Goal: Obtain resource: Obtain resource

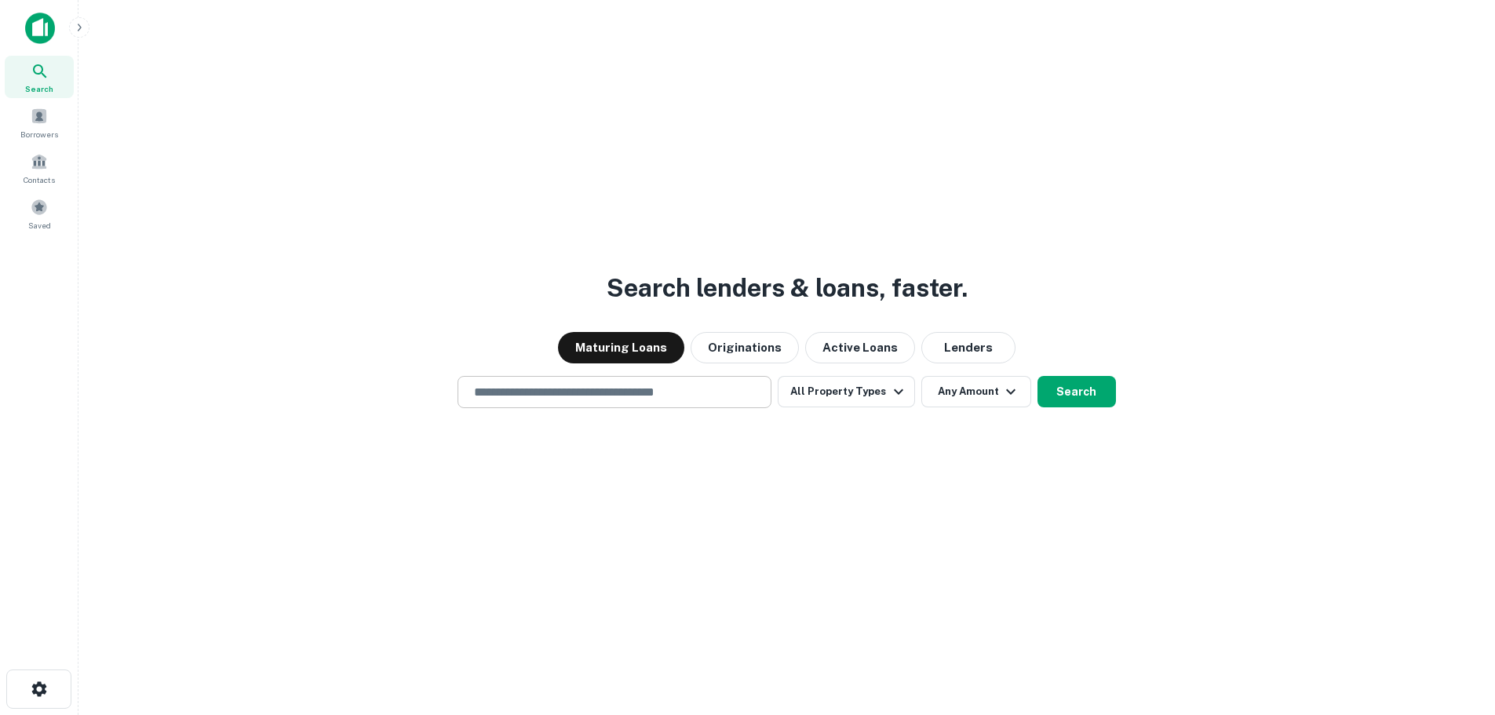
click at [677, 382] on div "​" at bounding box center [615, 392] width 314 height 32
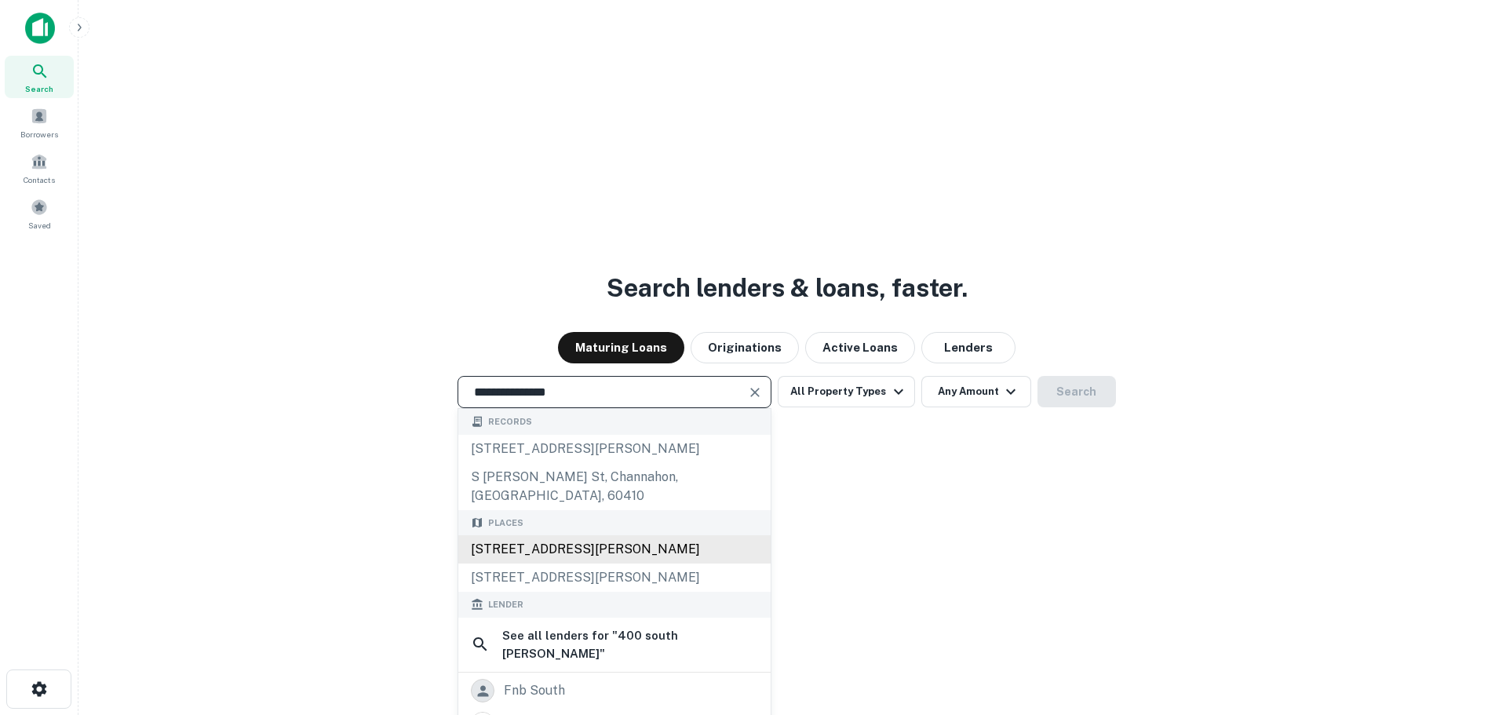
click at [722, 538] on div "400 South Tryon Street, Charlotte, NC, USA" at bounding box center [614, 549] width 312 height 28
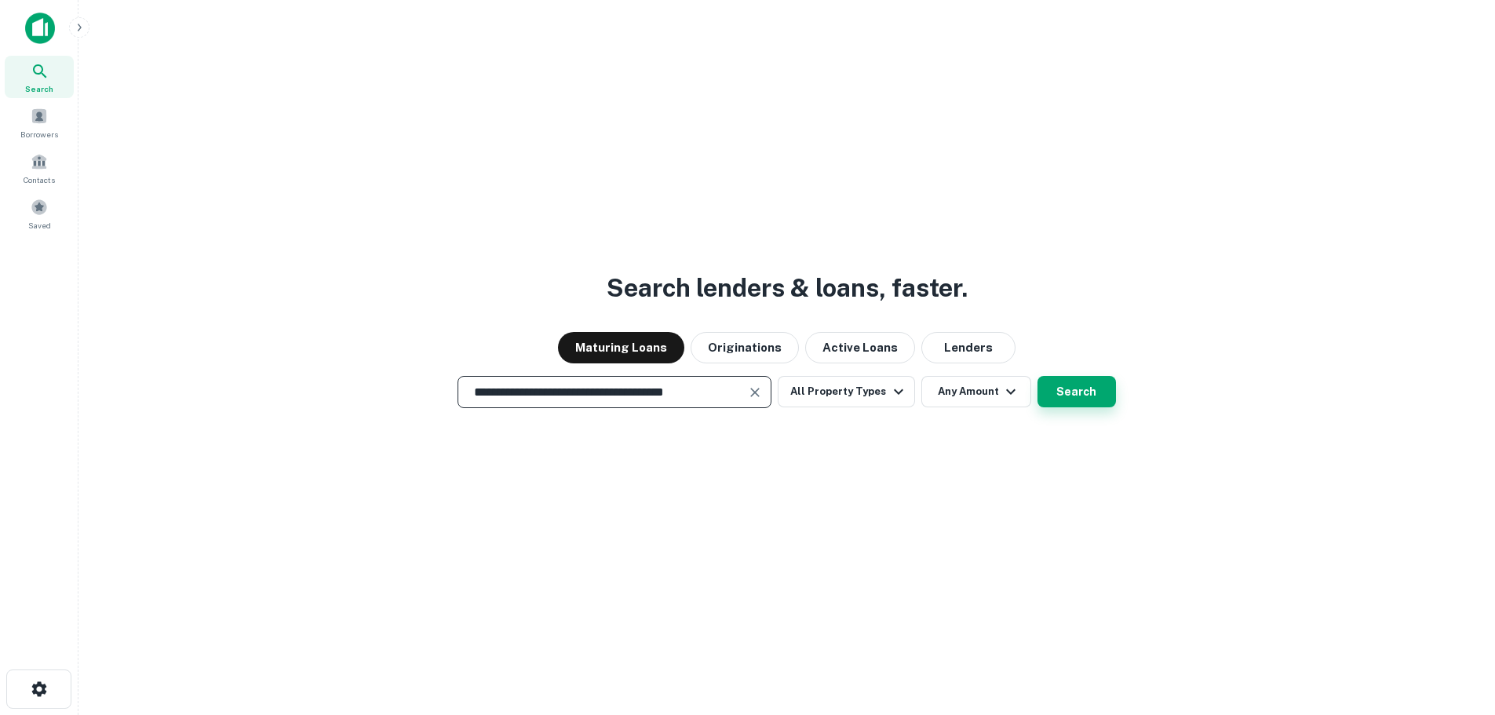
type input "**********"
click at [1085, 385] on button "Search" at bounding box center [1077, 391] width 78 height 31
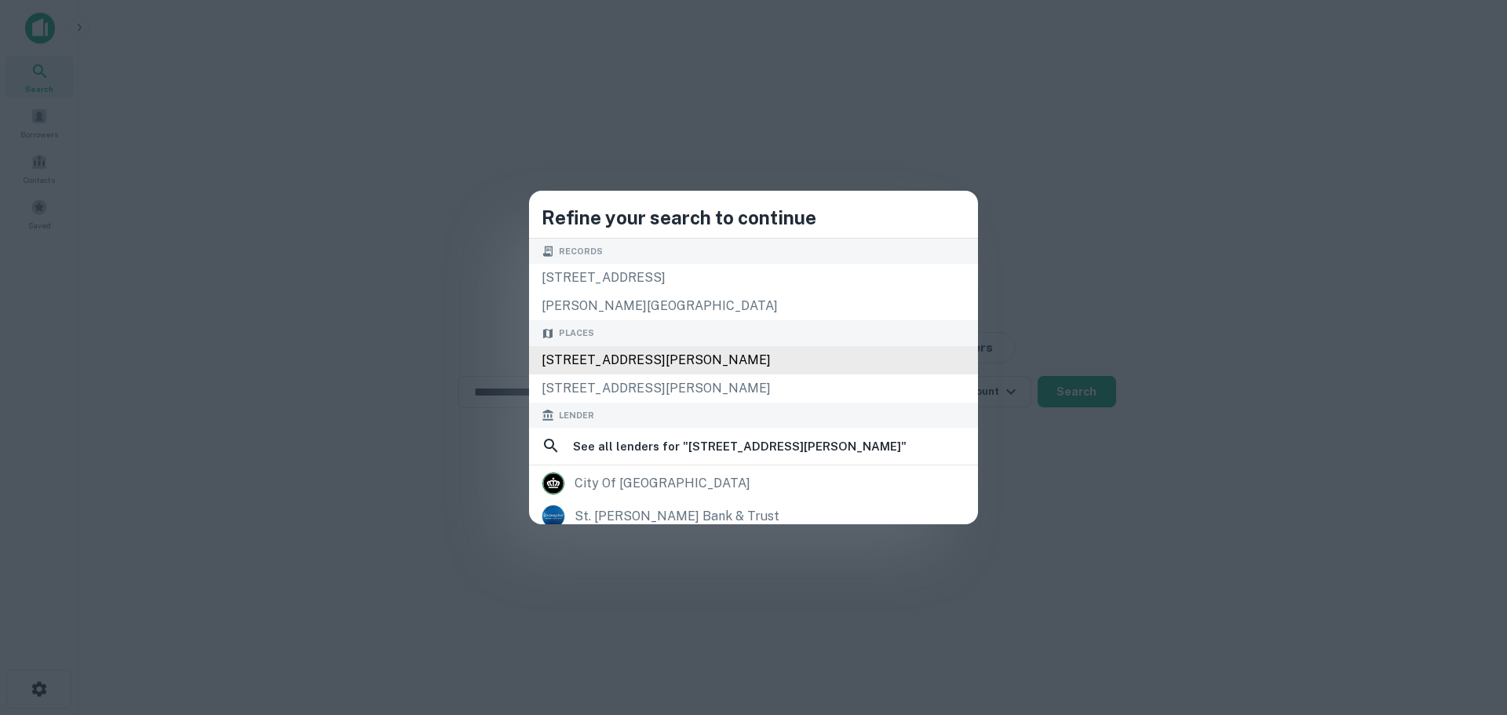
click at [760, 366] on div "[STREET_ADDRESS][PERSON_NAME]" at bounding box center [753, 360] width 449 height 28
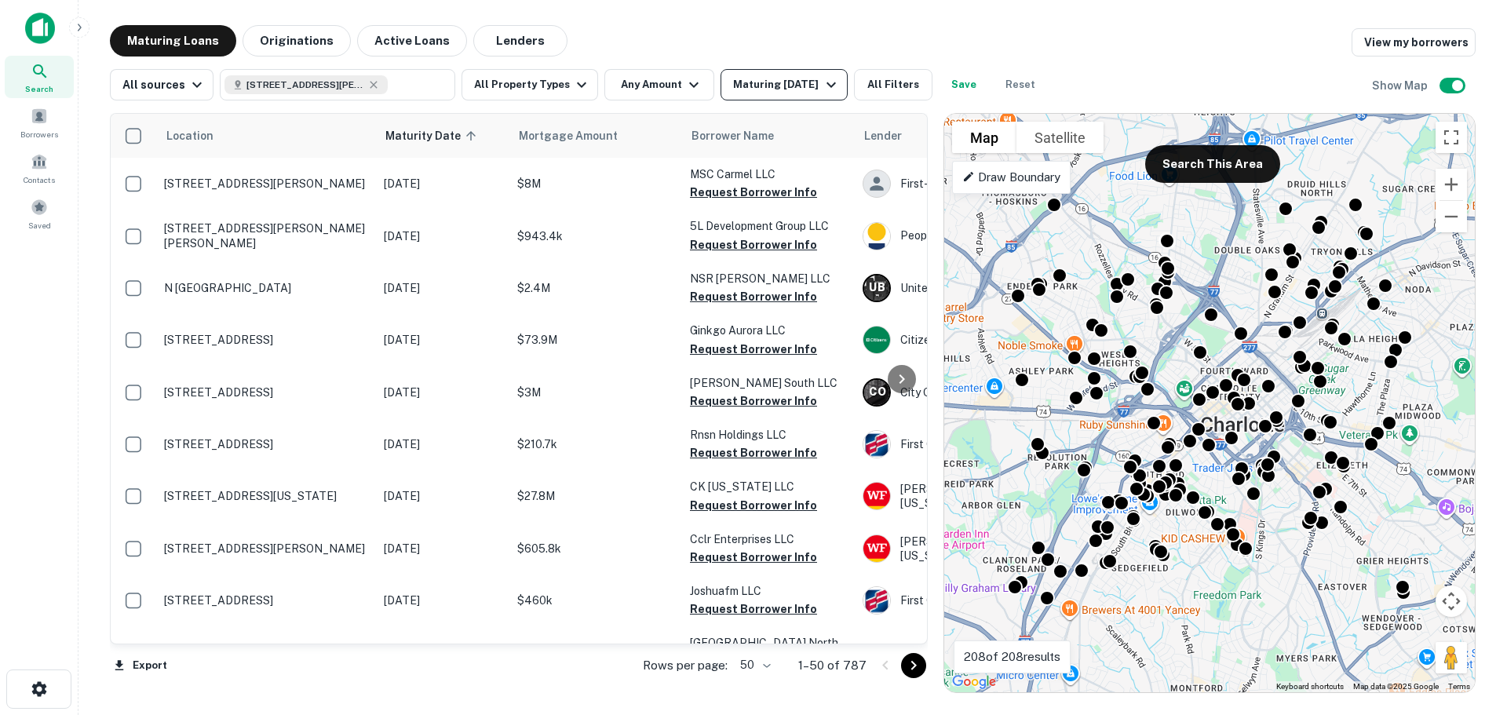
click at [822, 79] on icon "button" at bounding box center [831, 84] width 19 height 19
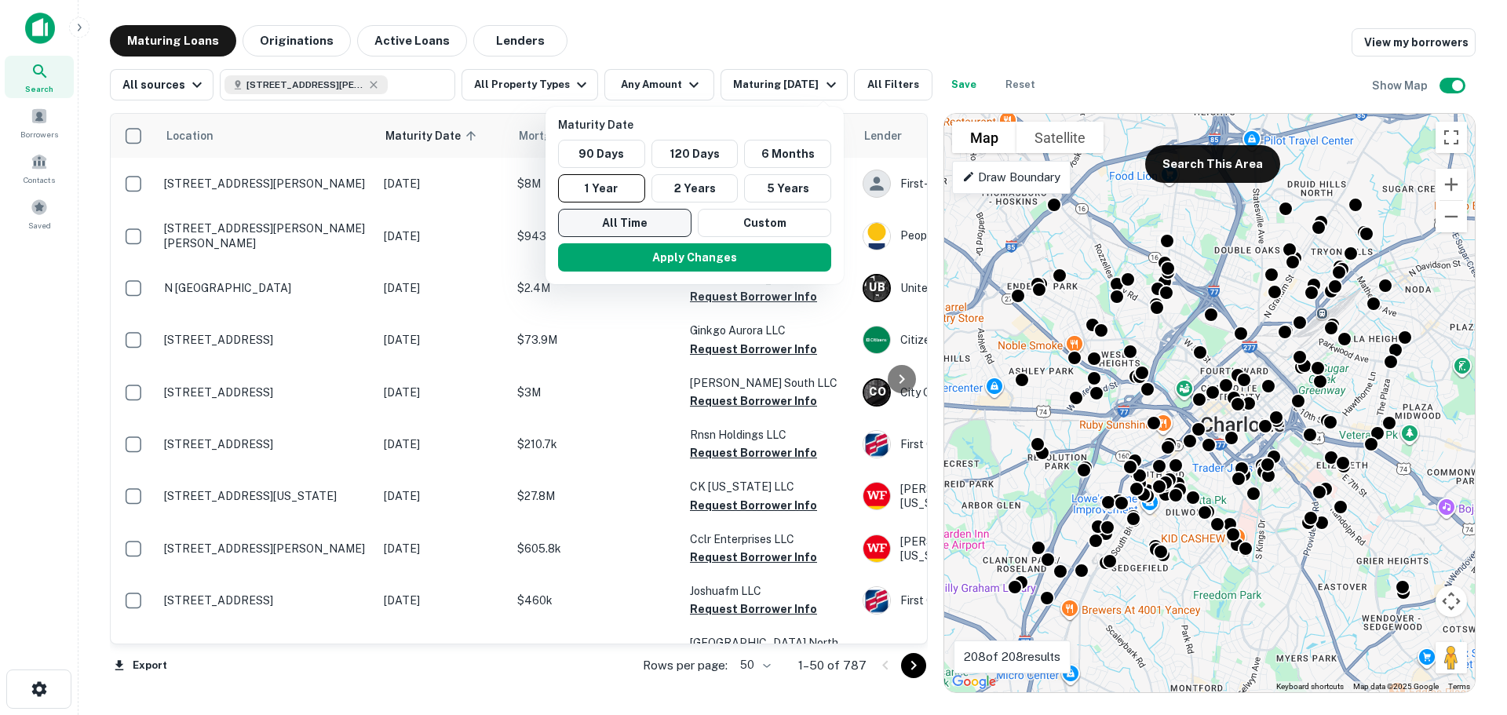
click at [664, 228] on button "All Time" at bounding box center [624, 223] width 133 height 28
click at [684, 253] on button "Apply Changes" at bounding box center [695, 257] width 273 height 28
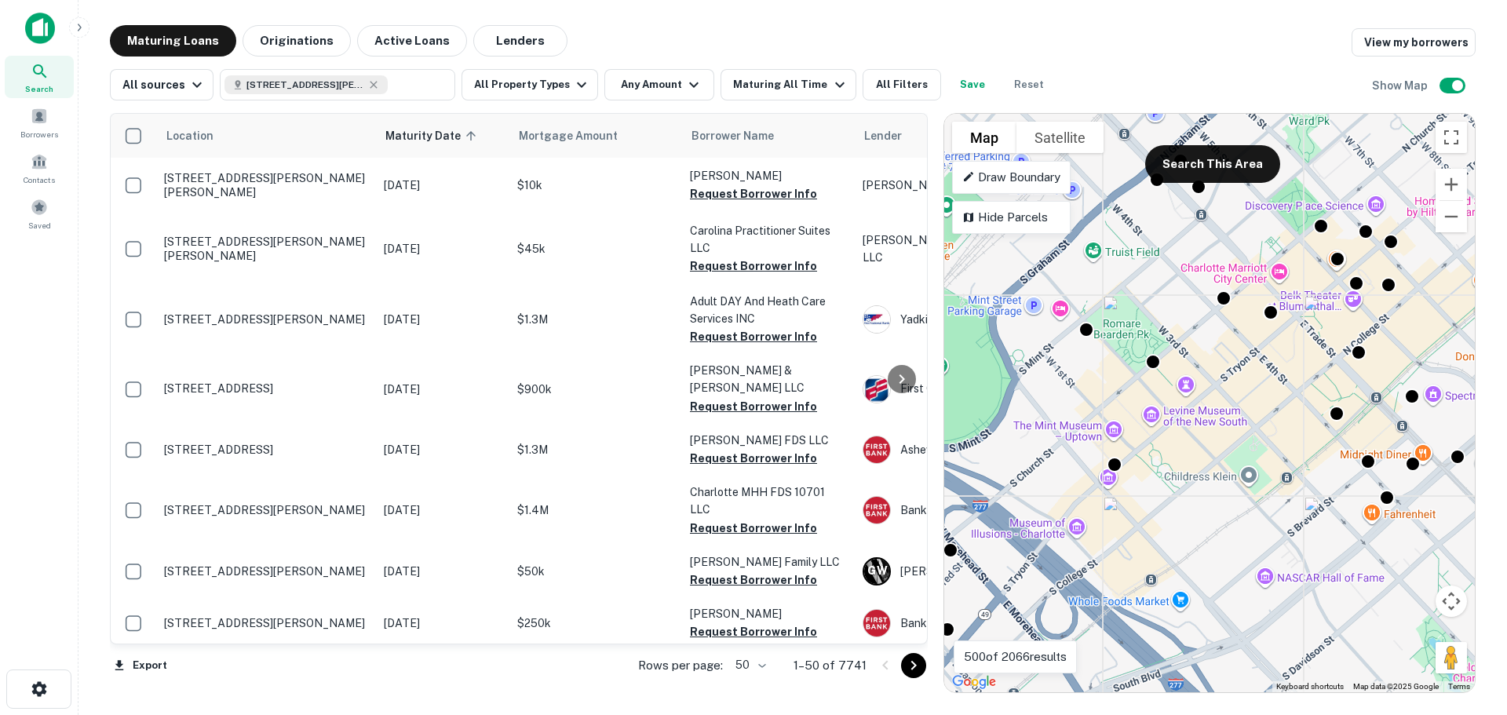
drag, startPoint x: 1355, startPoint y: 357, endPoint x: 1224, endPoint y: 468, distance: 171.5
click at [1224, 468] on div "To activate drag with keyboard, press Alt + Enter. Once in keyboard drag state,…" at bounding box center [1209, 403] width 531 height 578
click at [1227, 177] on button "Search This Area" at bounding box center [1212, 164] width 135 height 38
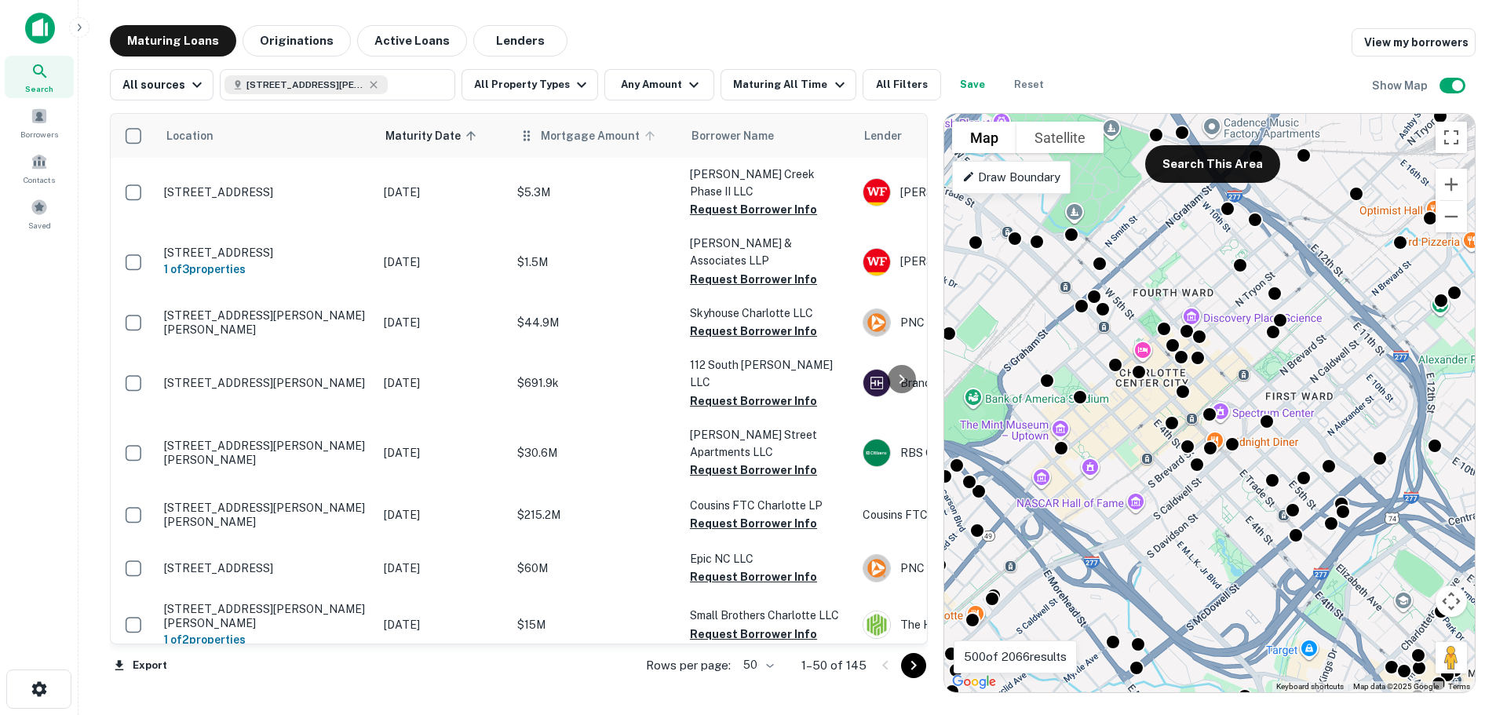
click at [595, 140] on span "Mortgage Amount" at bounding box center [600, 135] width 119 height 19
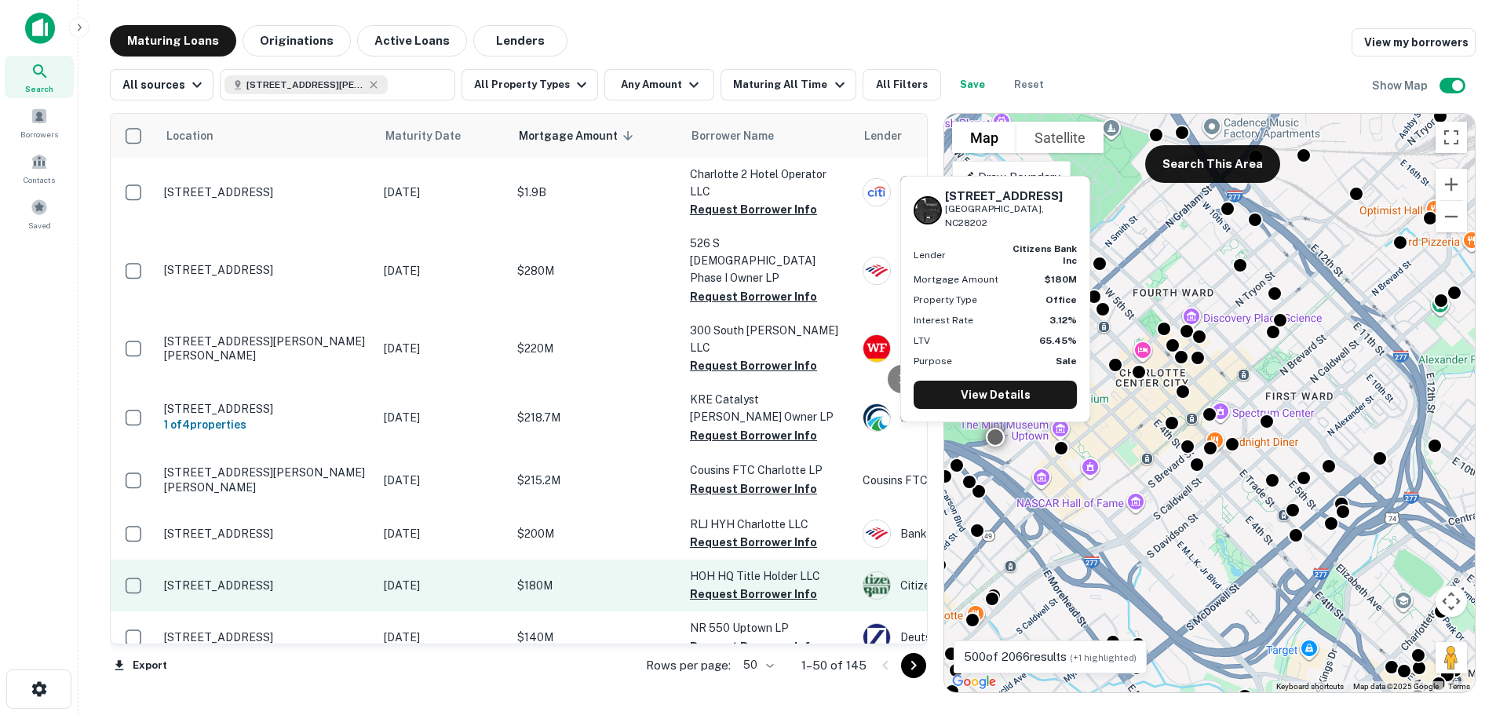
click at [447, 577] on p "Dec 20, 2026" at bounding box center [443, 585] width 118 height 17
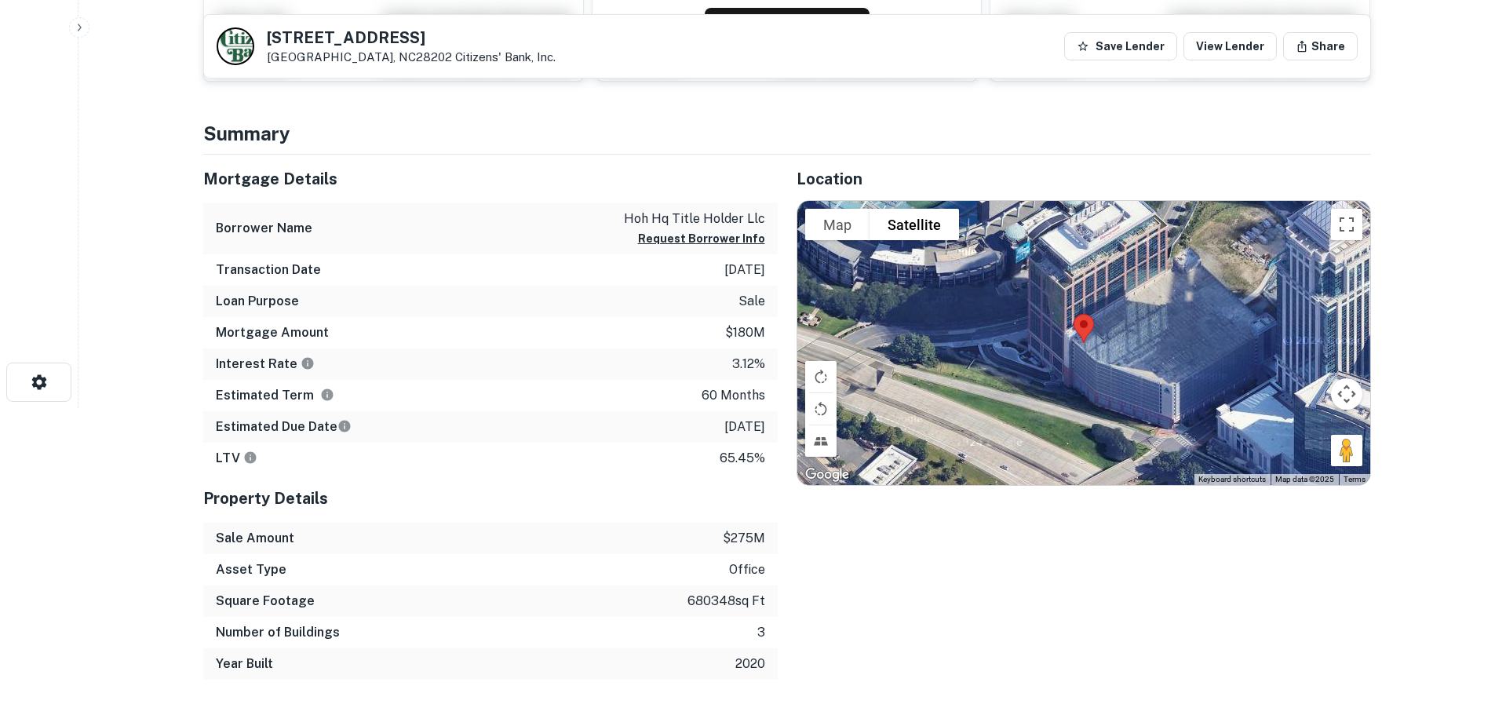
scroll to position [279, 0]
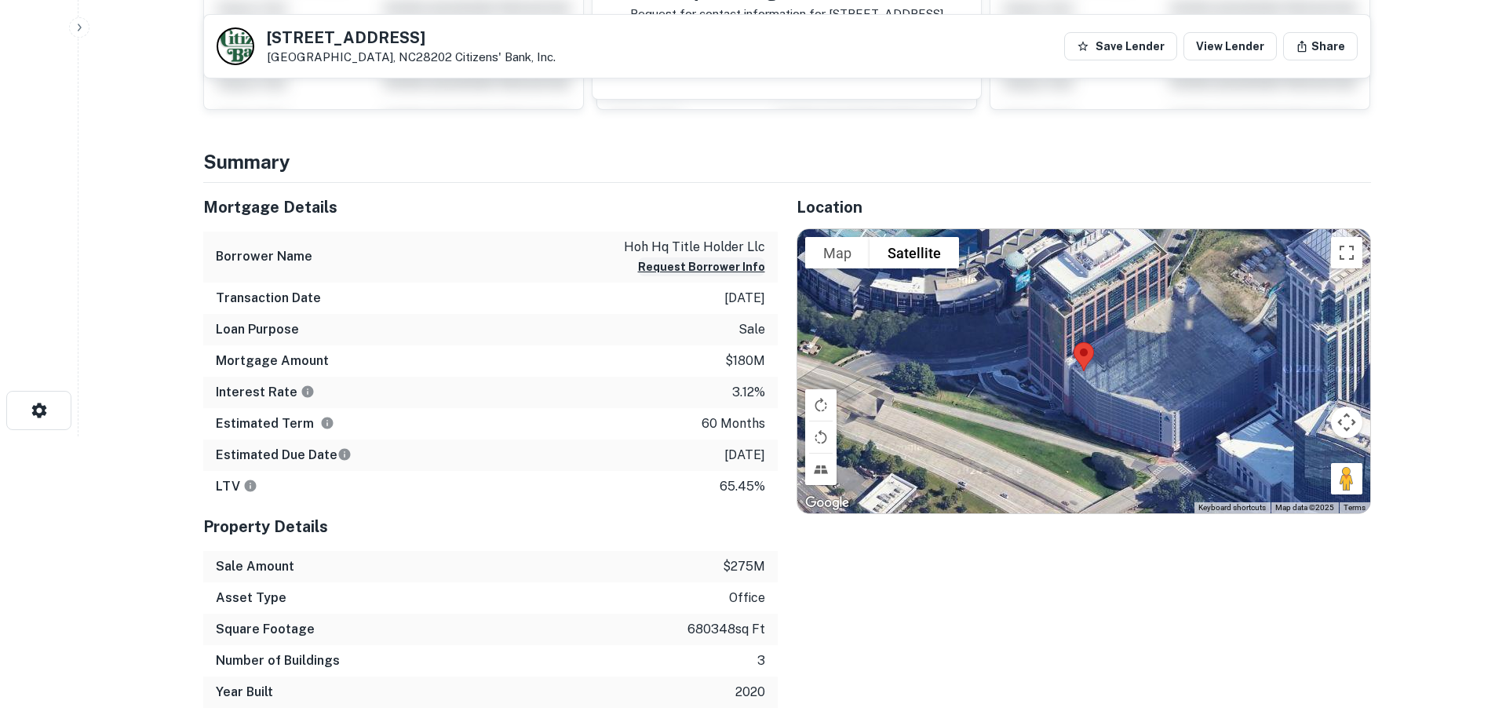
click at [702, 272] on button "Request Borrower Info" at bounding box center [701, 266] width 127 height 19
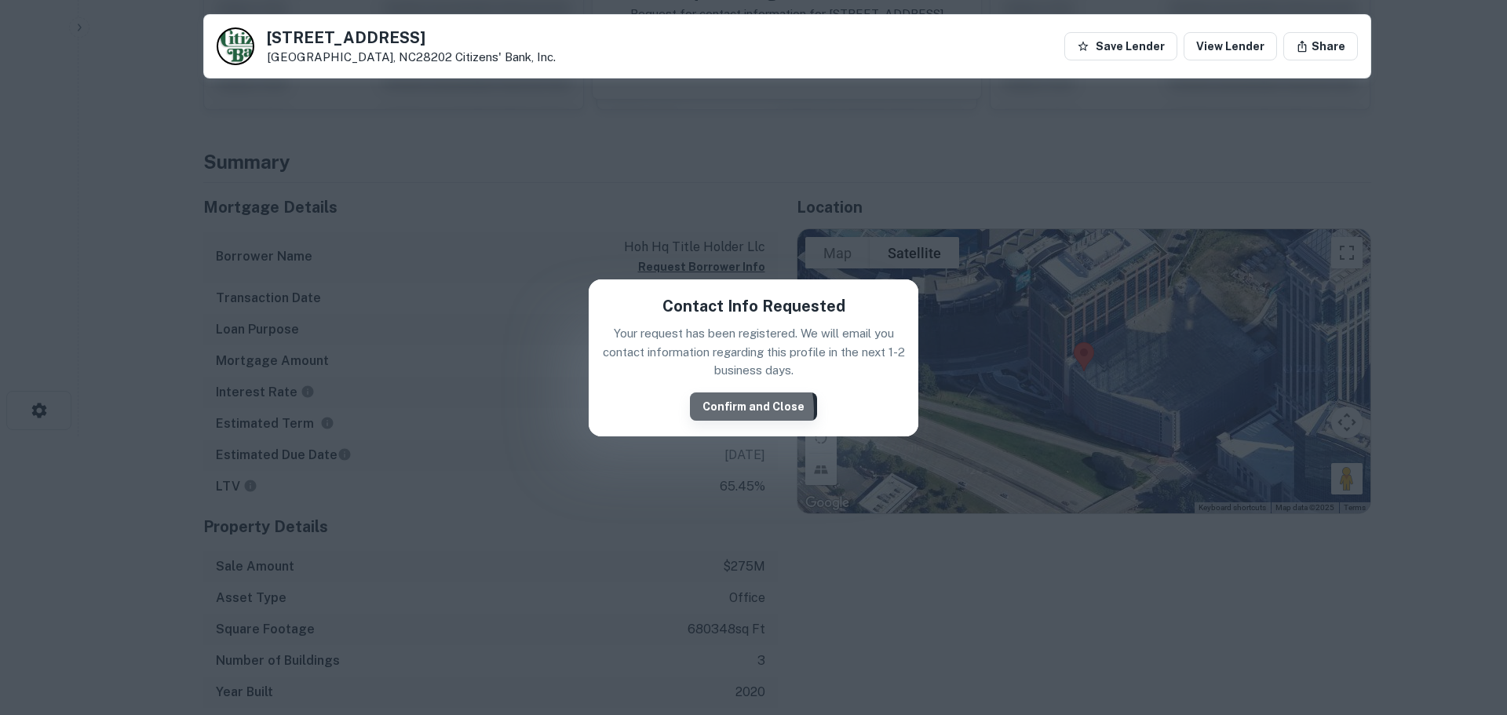
click at [712, 410] on button "Confirm and Close" at bounding box center [753, 406] width 127 height 28
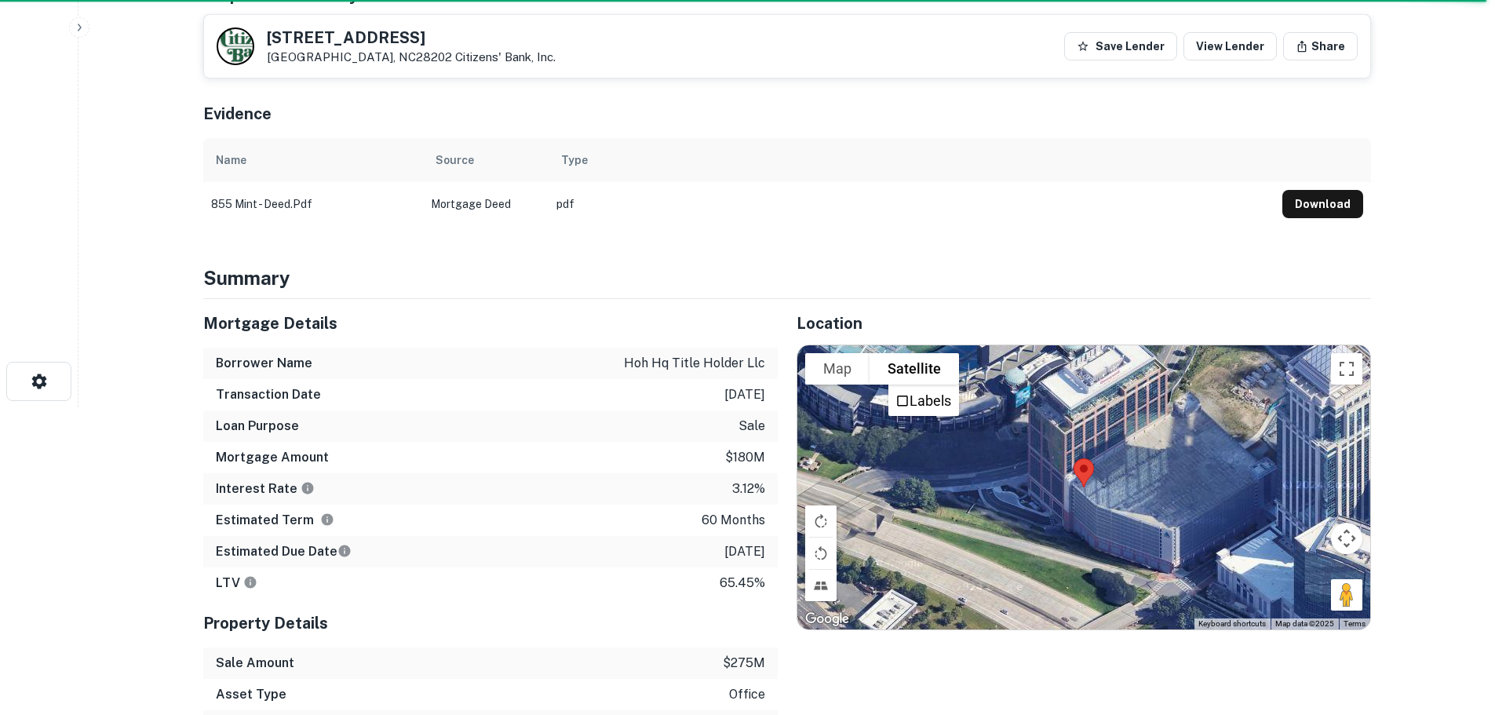
scroll to position [314, 0]
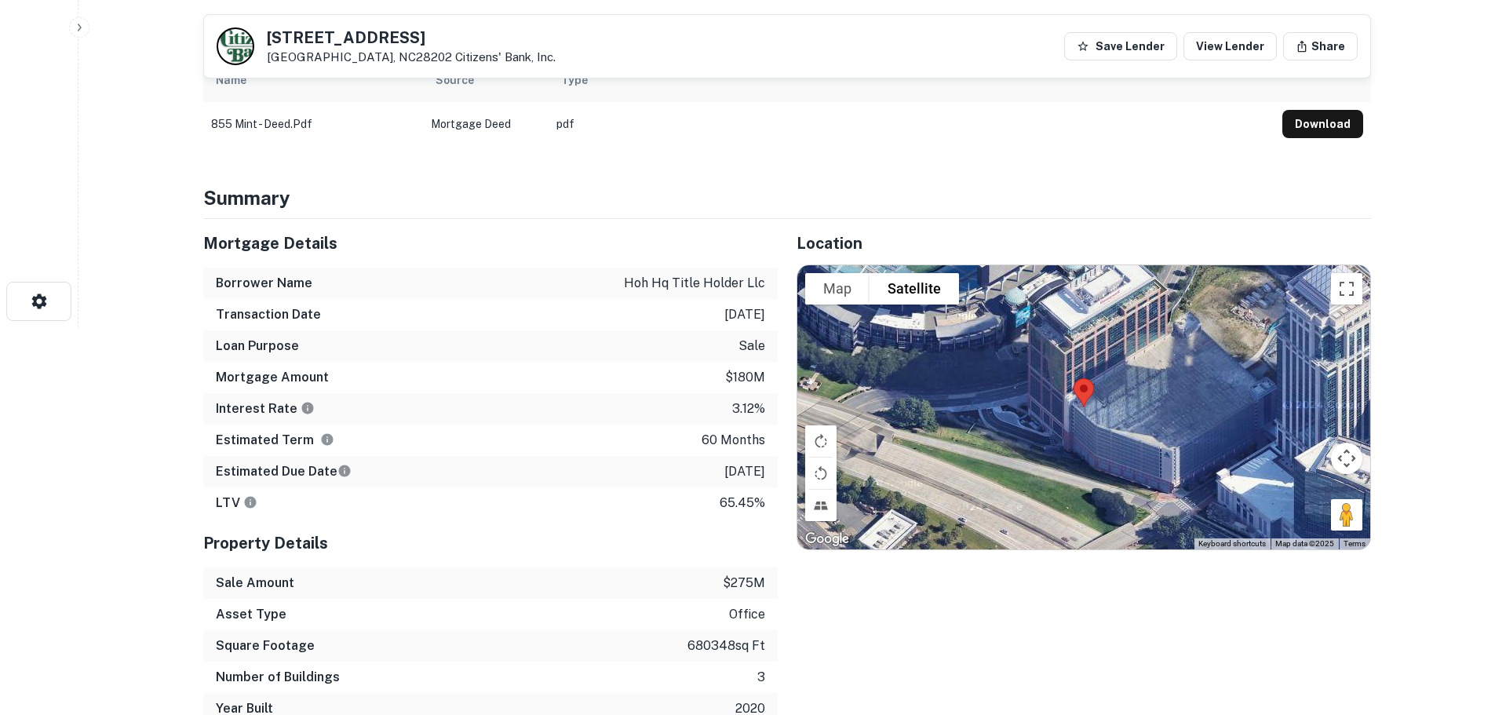
scroll to position [392, 0]
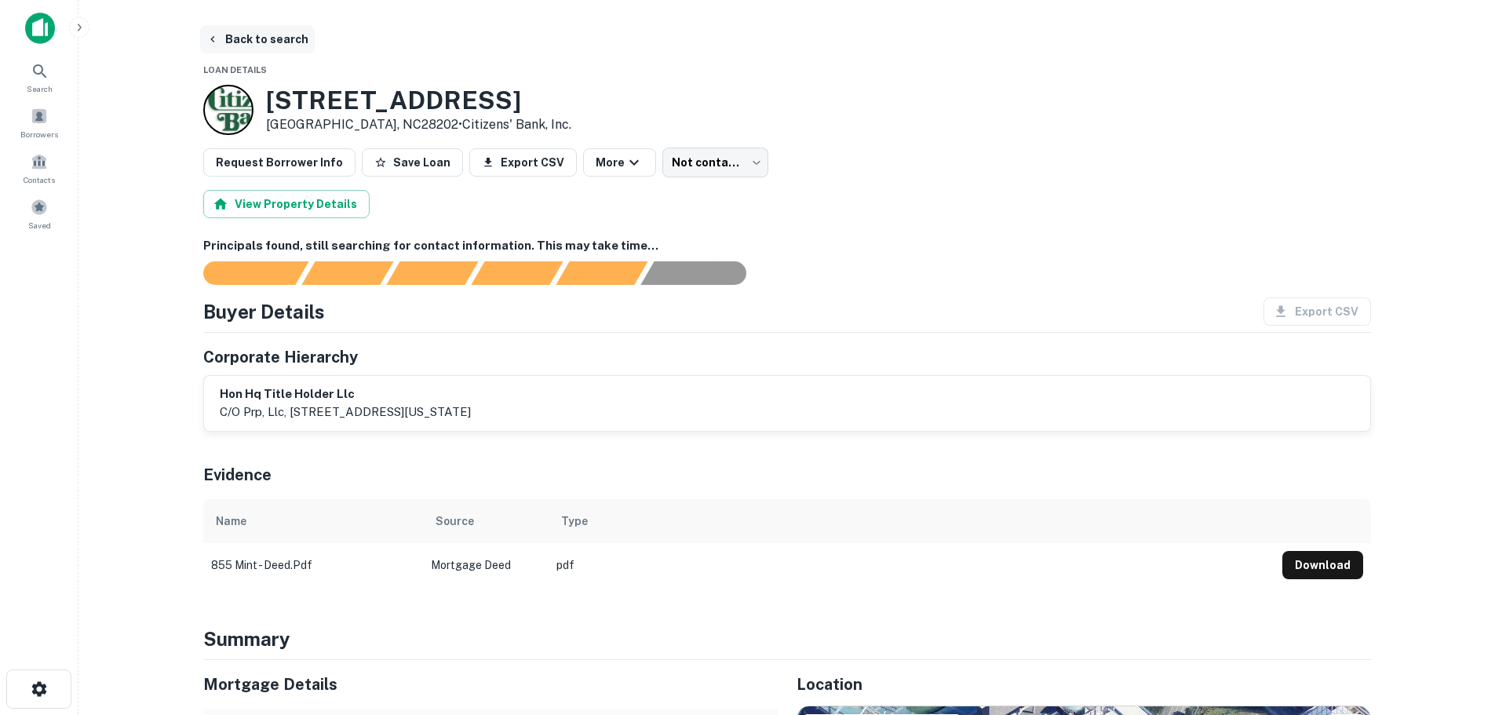
click at [272, 38] on button "Back to search" at bounding box center [257, 39] width 115 height 28
click at [288, 35] on button "Back to search" at bounding box center [257, 39] width 115 height 28
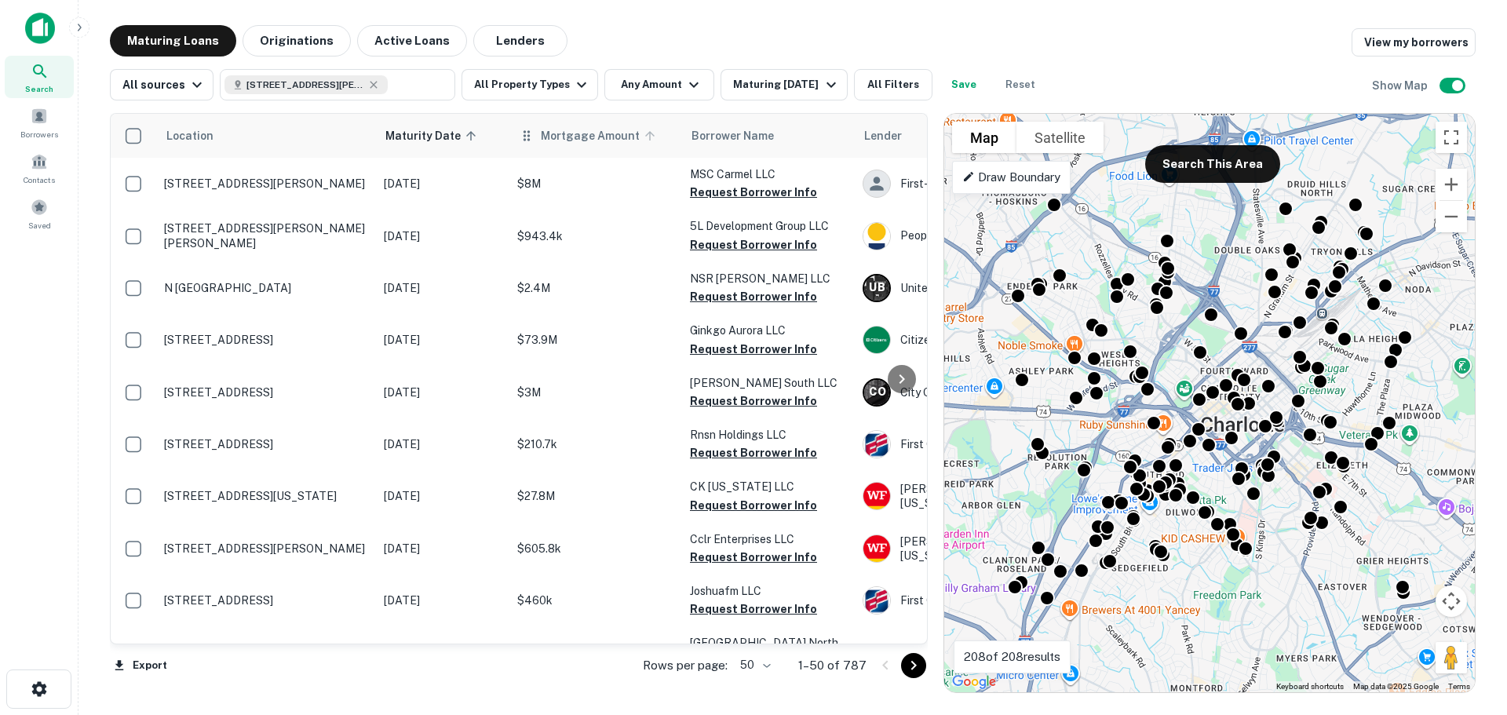
click at [607, 136] on span "Mortgage Amount" at bounding box center [600, 135] width 119 height 19
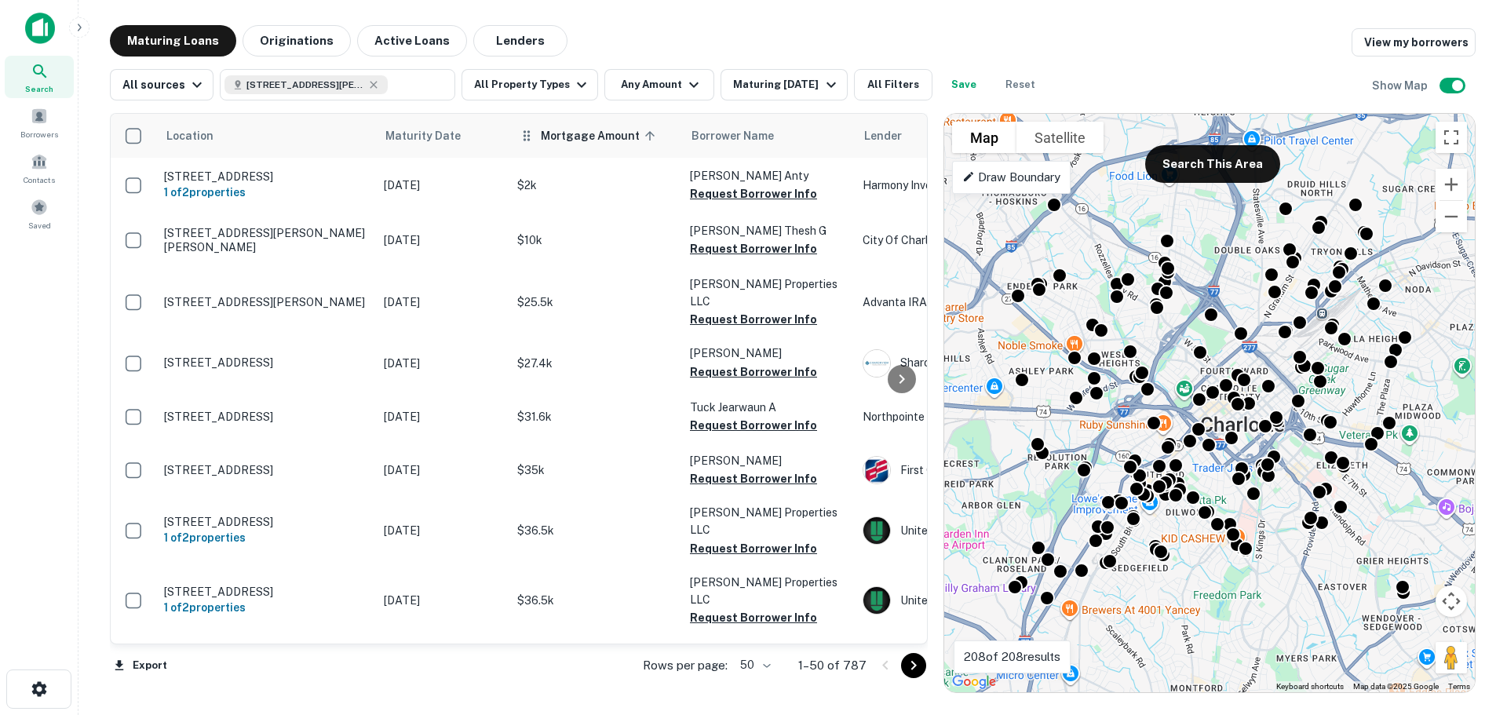
click at [630, 140] on span "Mortgage Amount sorted ascending" at bounding box center [600, 135] width 119 height 19
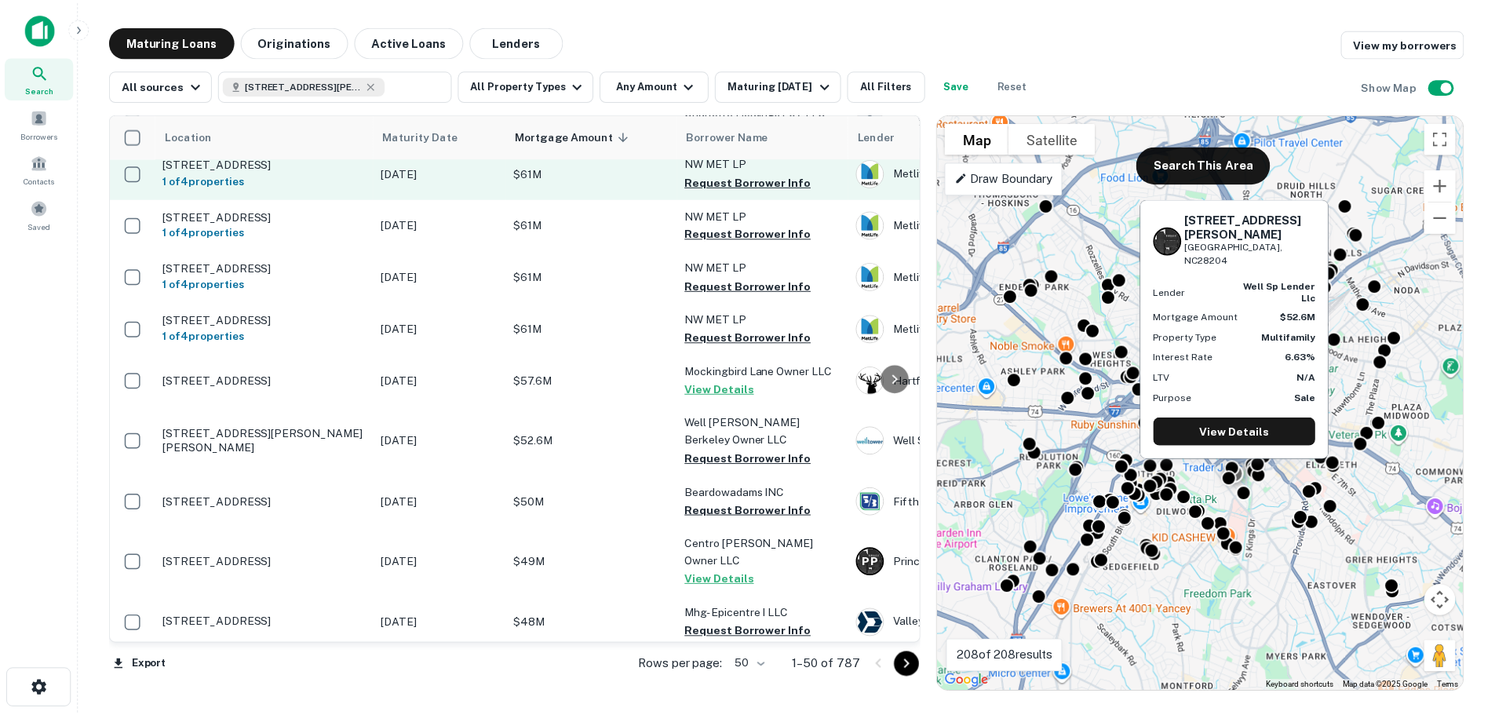
scroll to position [2412, 0]
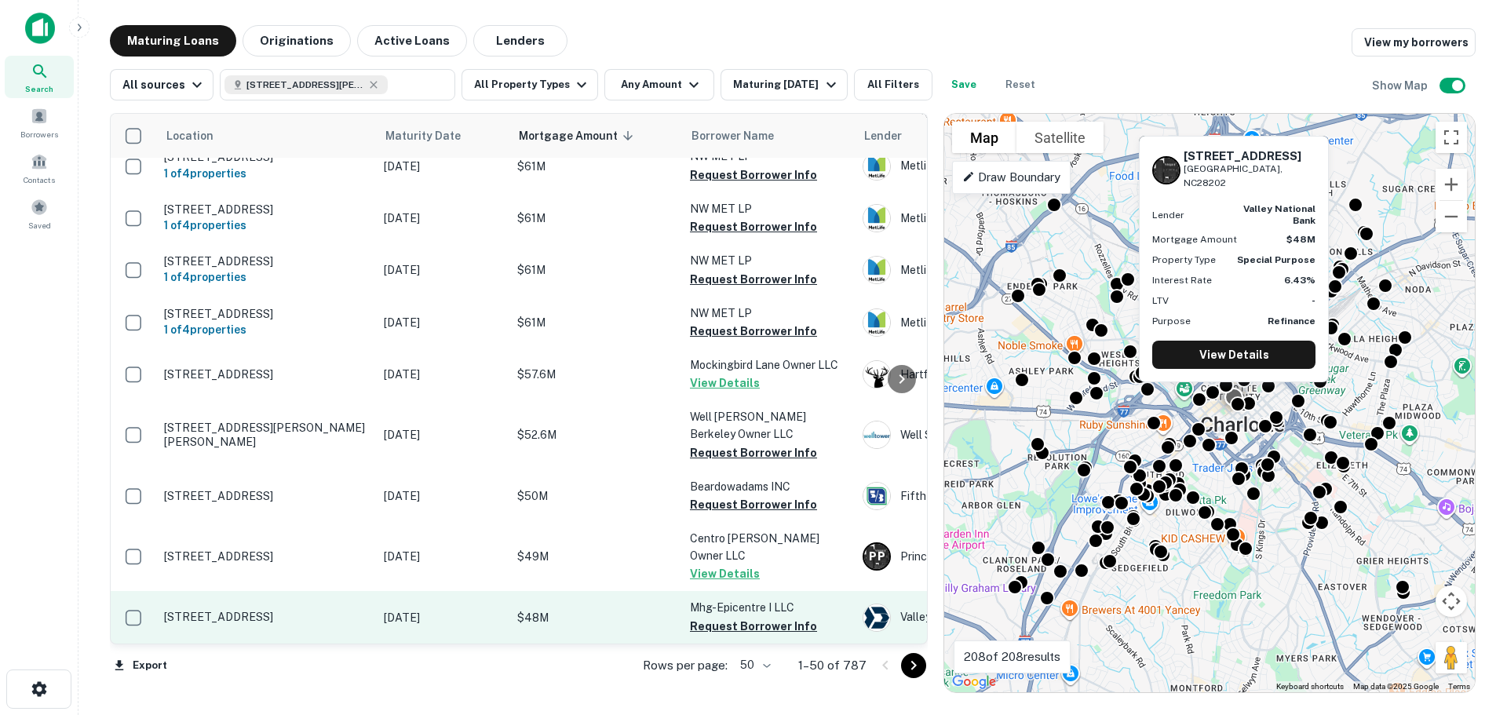
click at [668, 609] on p "$48M" at bounding box center [595, 617] width 157 height 17
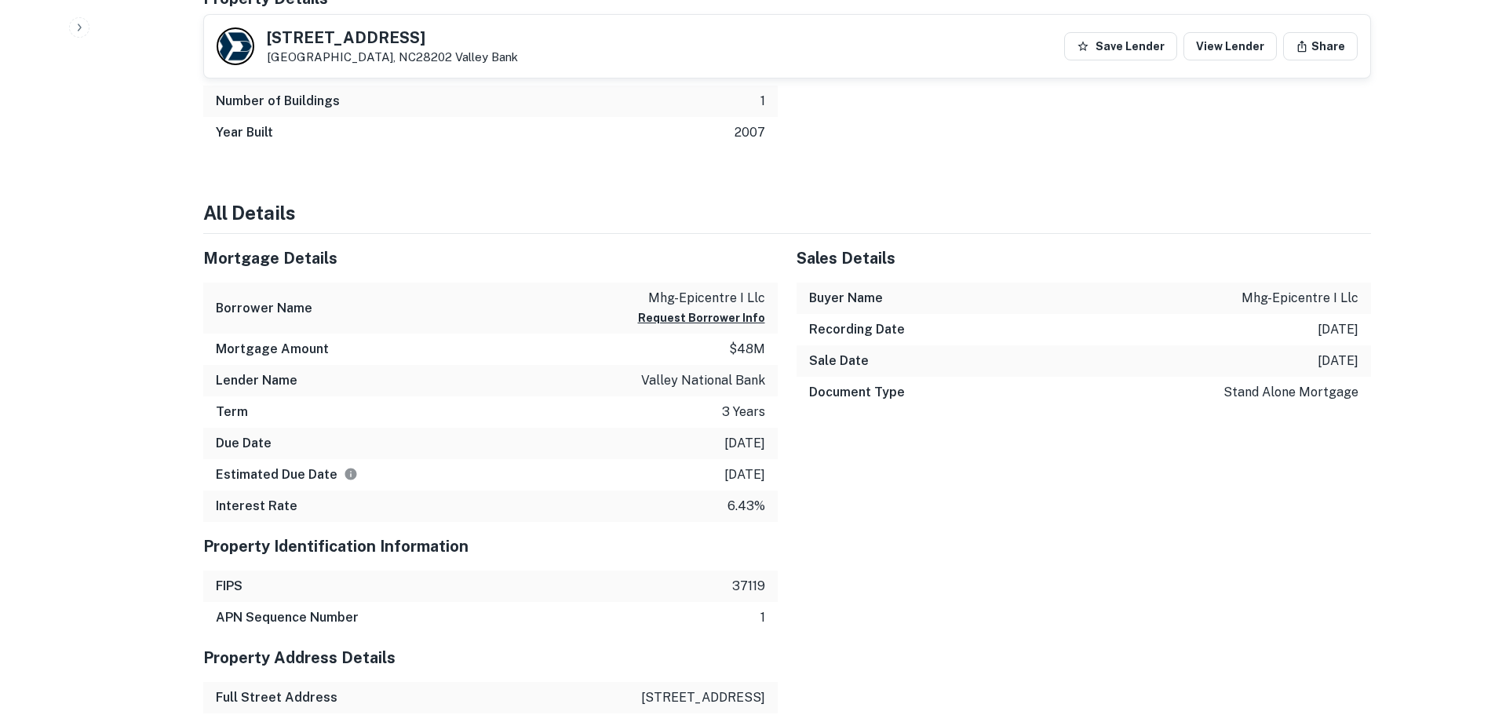
scroll to position [1099, 0]
click at [738, 319] on button "Request Borrower Info" at bounding box center [701, 317] width 127 height 19
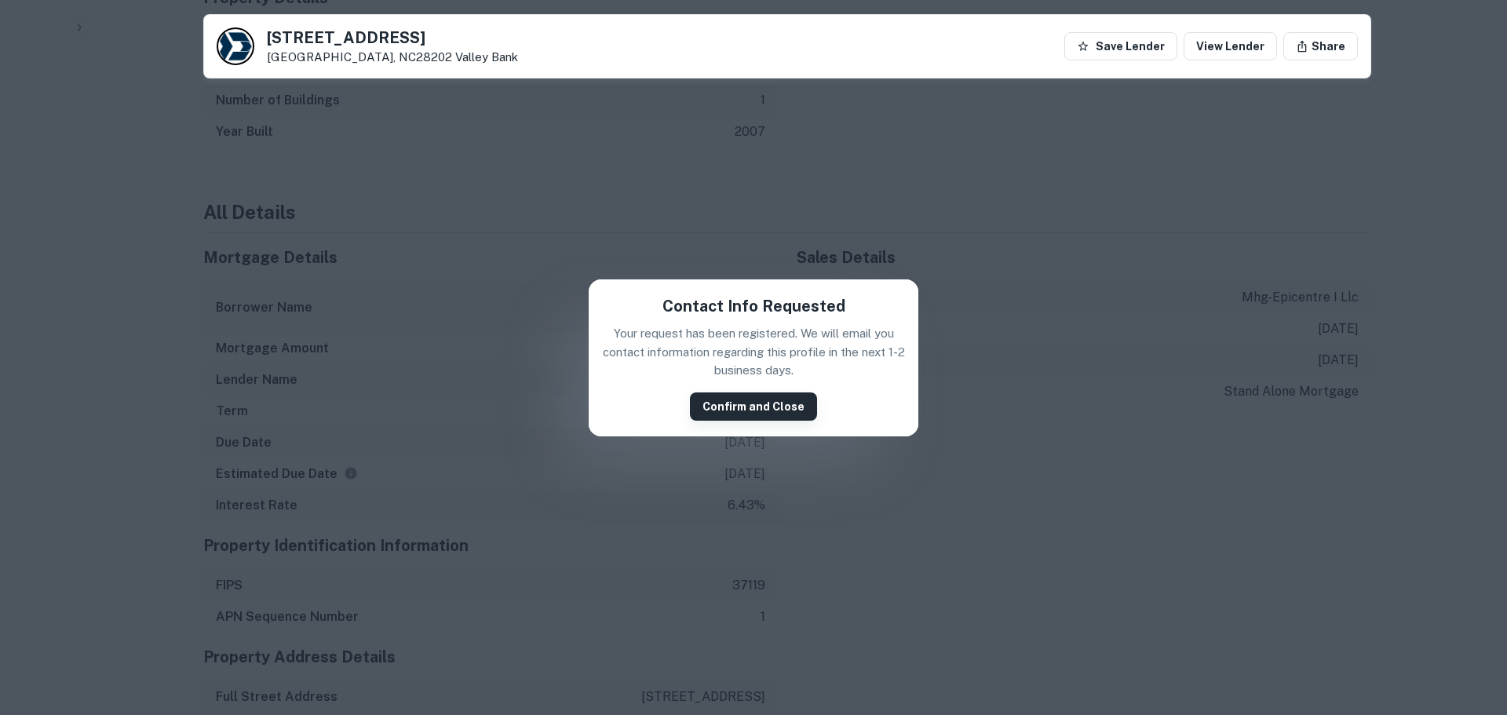
click at [728, 400] on button "Confirm and Close" at bounding box center [753, 406] width 127 height 28
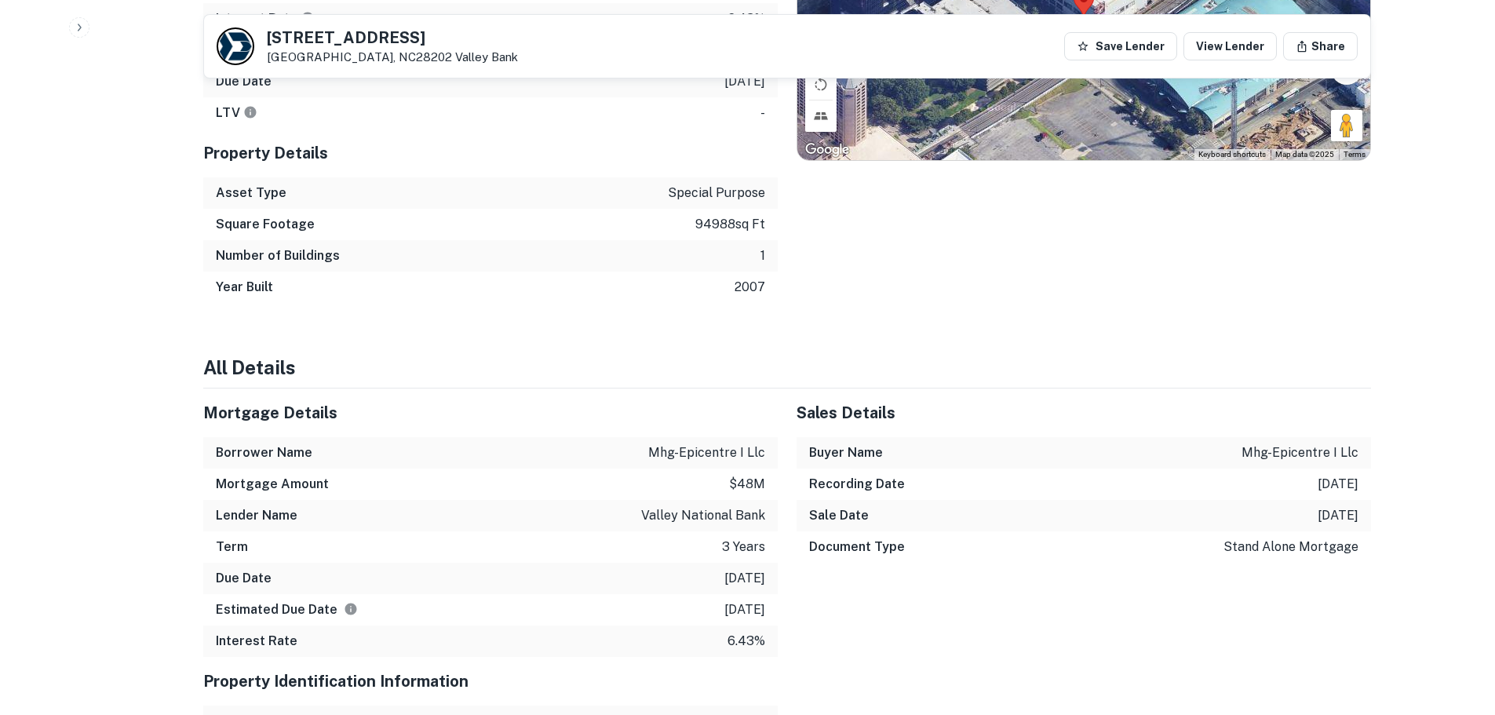
scroll to position [1224, 0]
